Goal: Transaction & Acquisition: Book appointment/travel/reservation

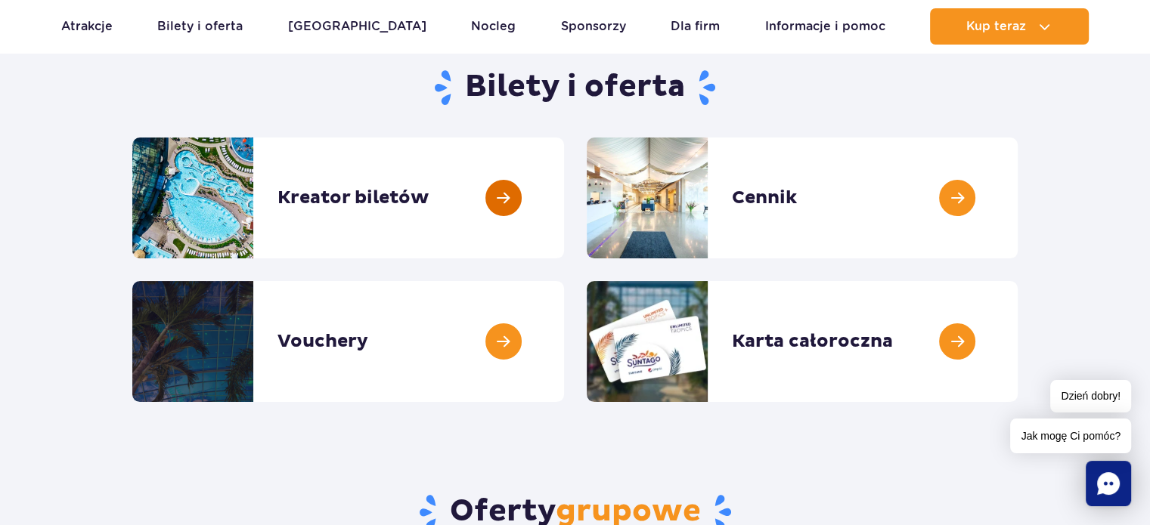
scroll to position [151, 0]
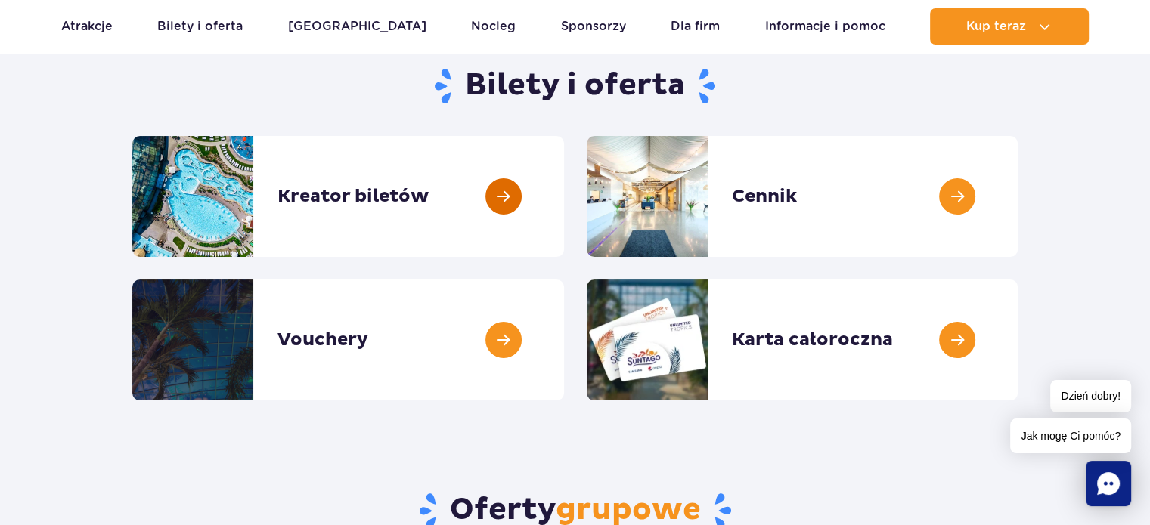
click at [564, 200] on link at bounding box center [564, 196] width 0 height 121
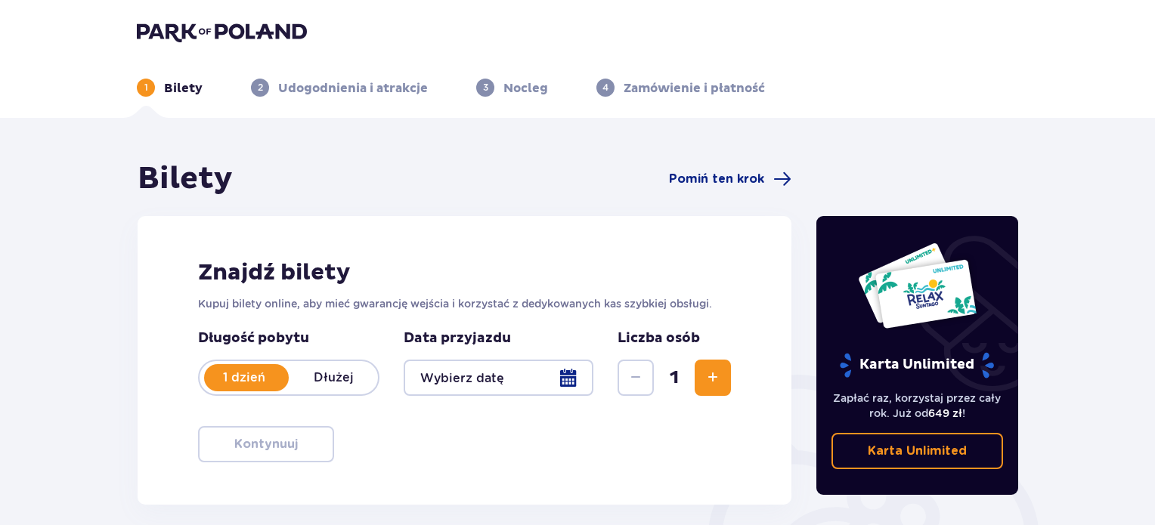
click at [723, 370] on button "Zwiększ" at bounding box center [713, 378] width 36 height 36
click at [723, 371] on button "Zwiększ" at bounding box center [713, 378] width 36 height 36
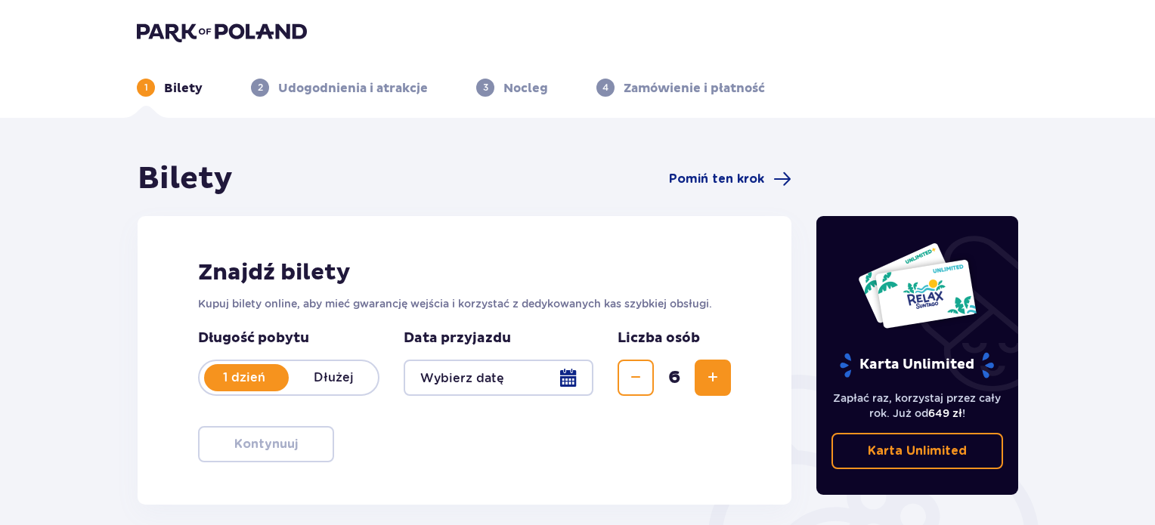
click at [723, 371] on button "Zwiększ" at bounding box center [713, 378] width 36 height 36
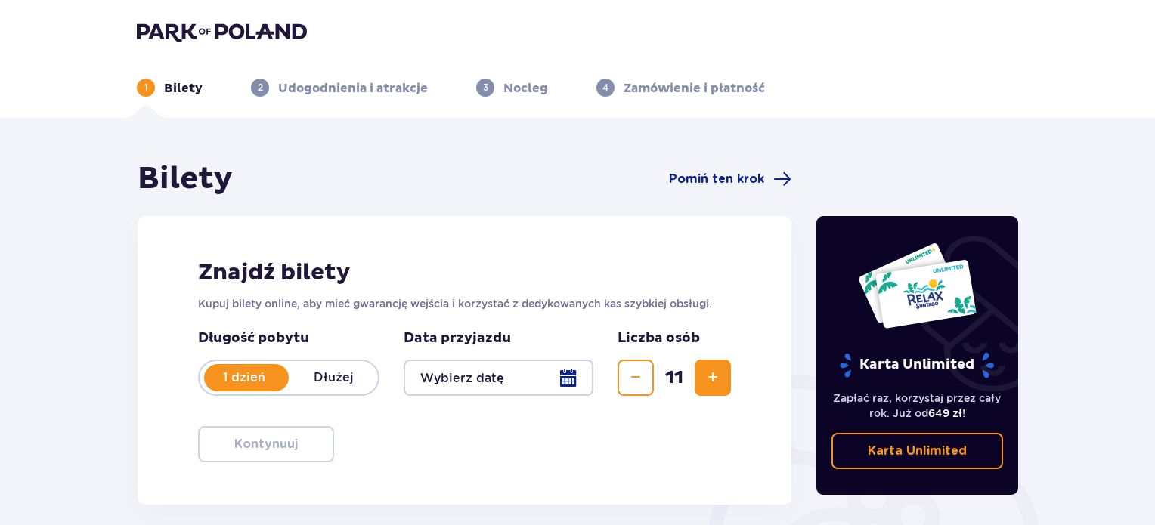
click at [723, 371] on button "Zwiększ" at bounding box center [713, 378] width 36 height 36
click at [565, 377] on div at bounding box center [499, 378] width 190 height 36
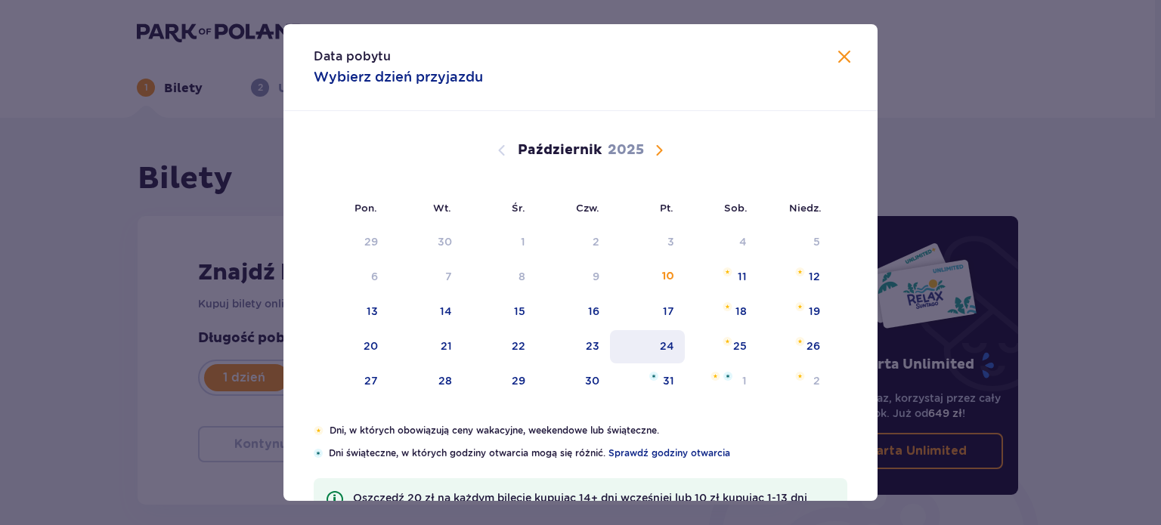
click at [668, 341] on div "24" at bounding box center [667, 346] width 14 height 15
type input "24.10.25"
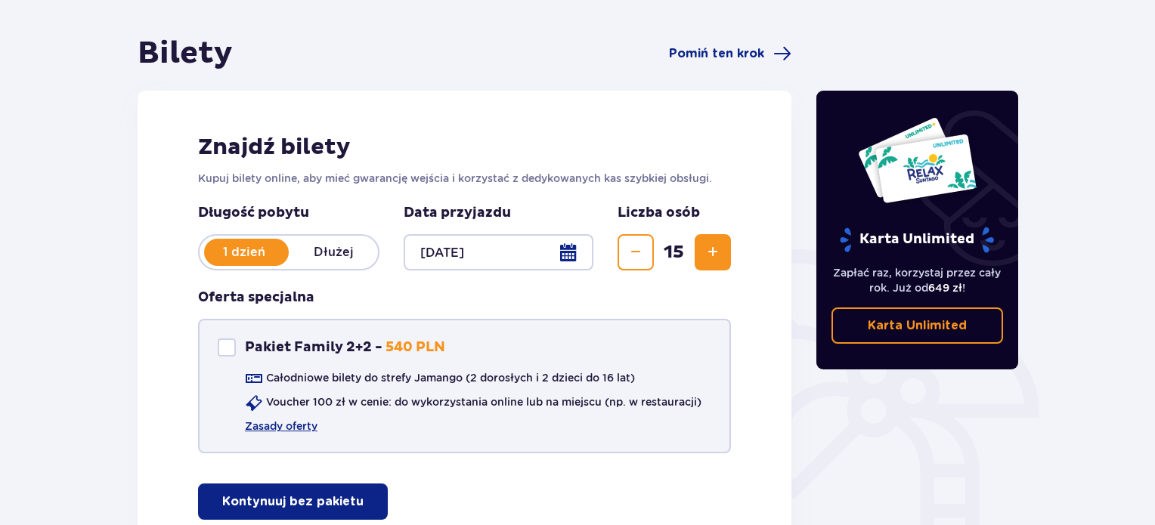
scroll to position [227, 0]
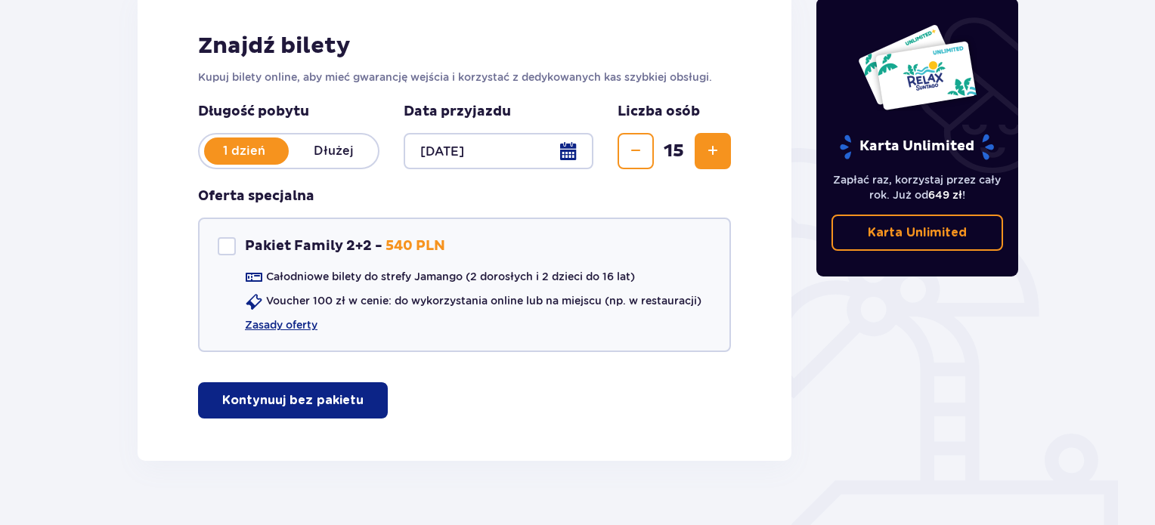
click at [342, 402] on p "Kontynuuj bez pakietu" at bounding box center [292, 400] width 141 height 17
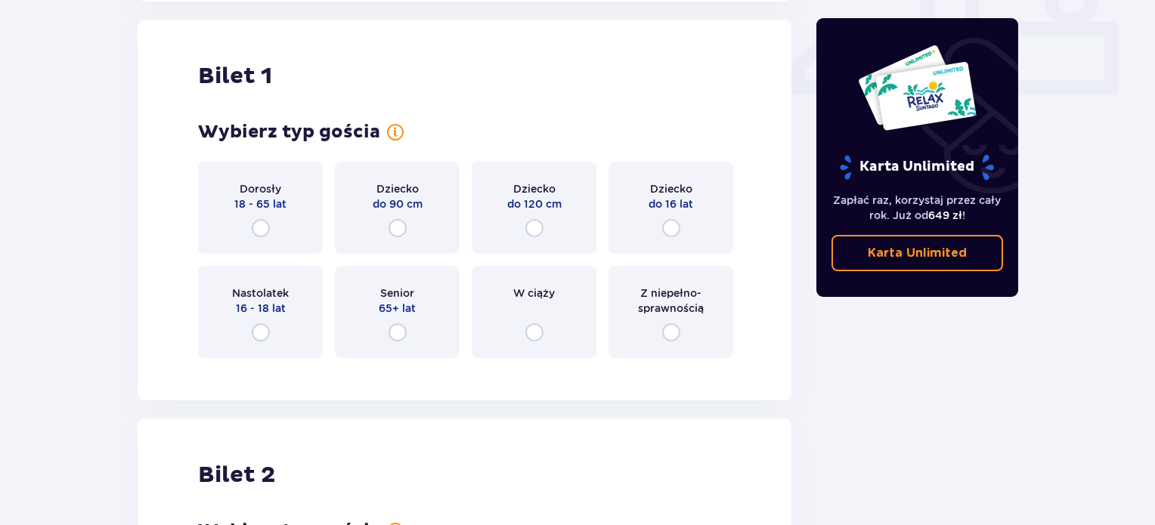
scroll to position [687, 0]
click at [266, 222] on input "radio" at bounding box center [261, 227] width 18 height 18
radio input "true"
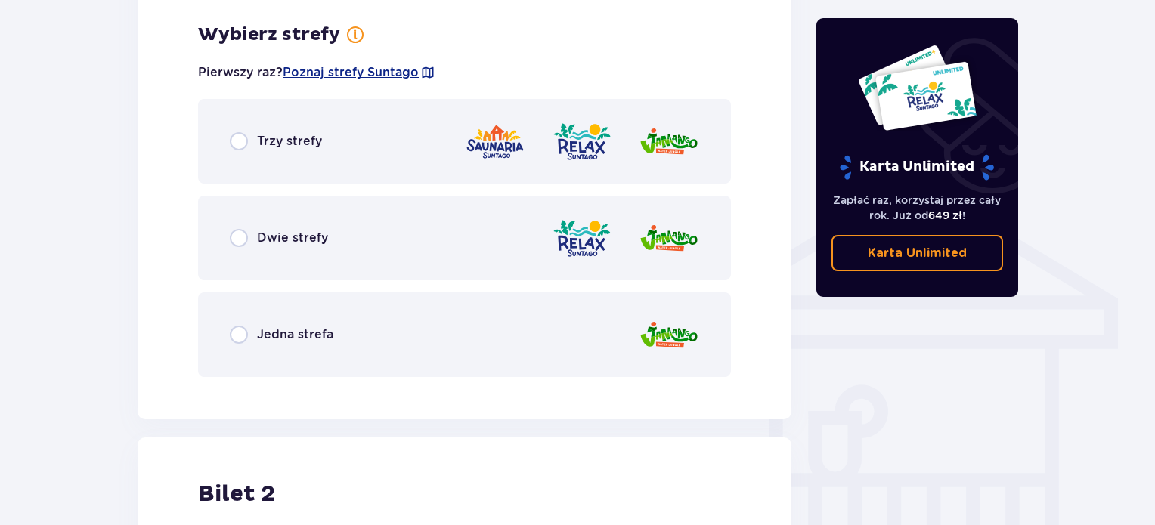
scroll to position [1056, 0]
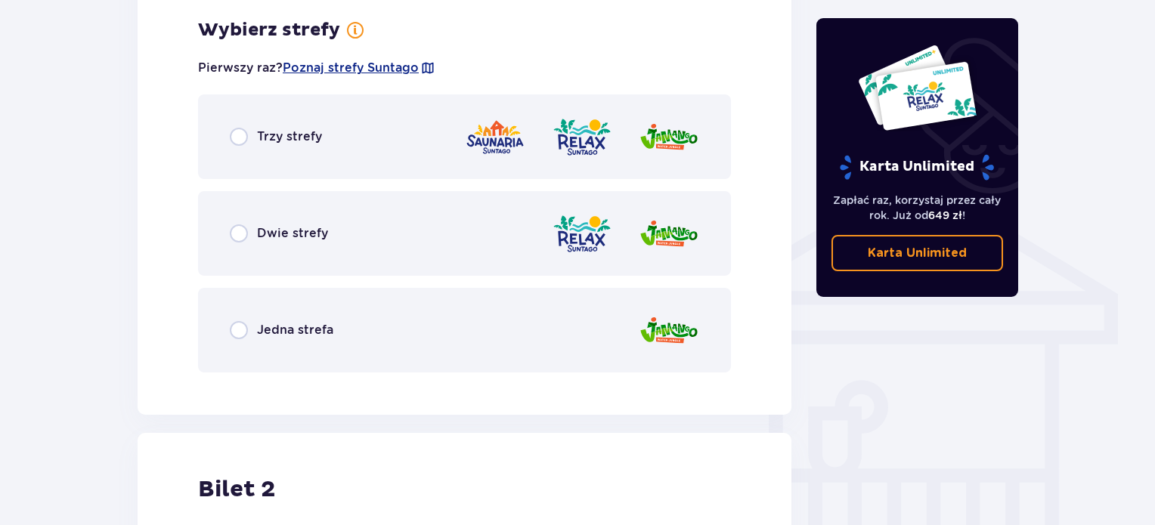
click at [228, 147] on div "Trzy strefy" at bounding box center [464, 136] width 533 height 85
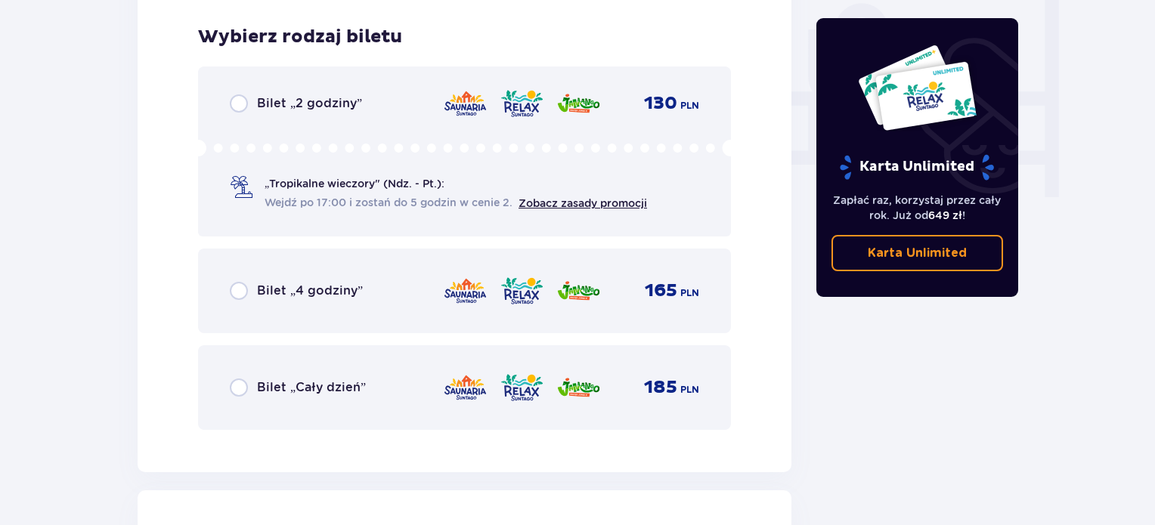
scroll to position [1440, 0]
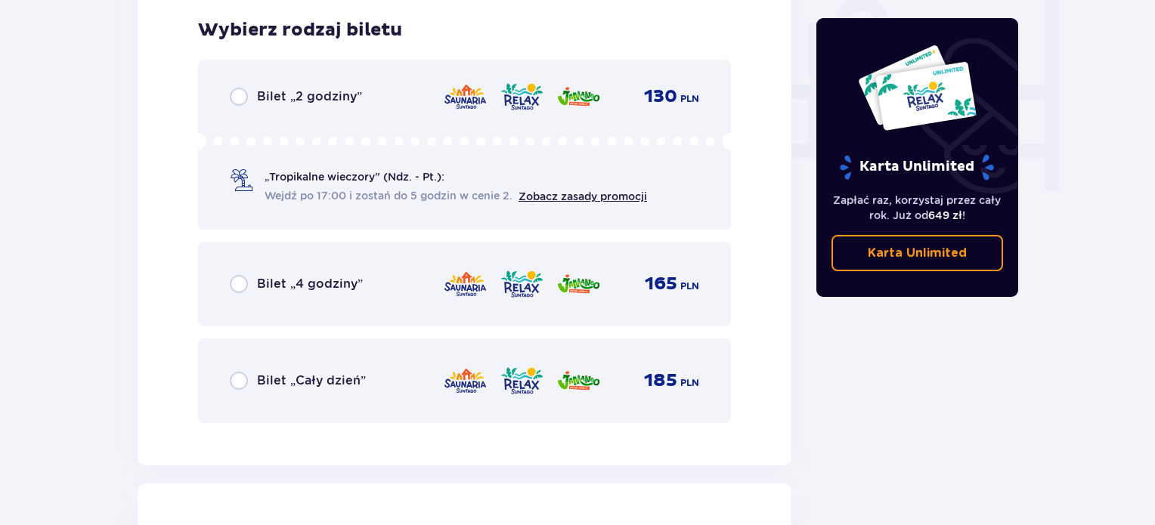
click at [245, 380] on input "radio" at bounding box center [239, 381] width 18 height 18
radio input "true"
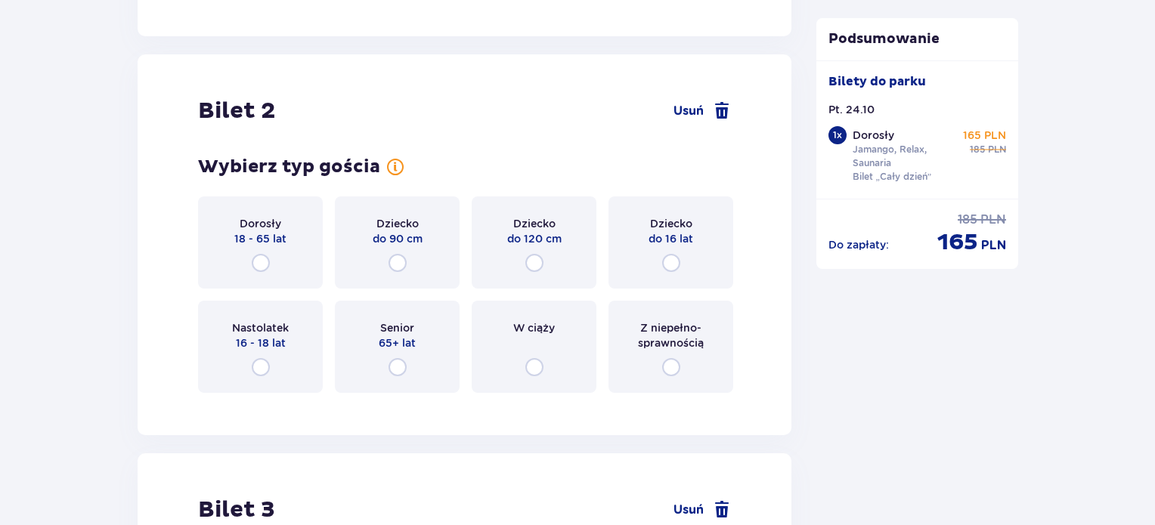
scroll to position [1535, 0]
